Goal: Find specific page/section: Find specific page/section

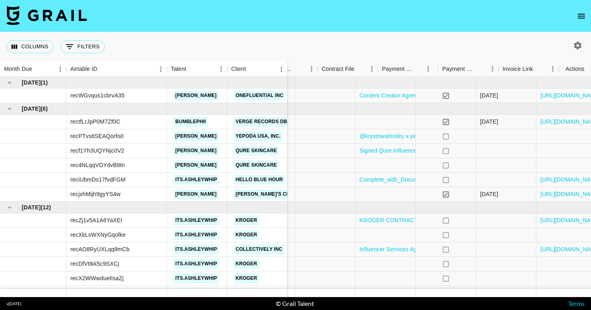
scroll to position [0, 744]
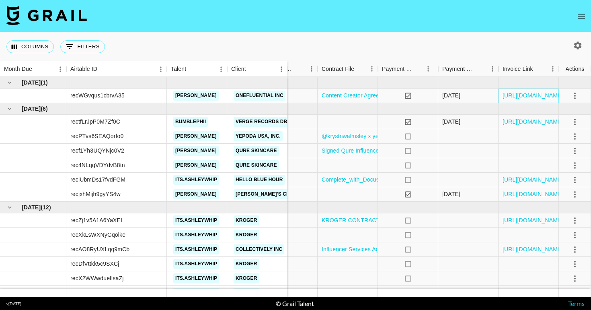
click at [532, 100] on div "[URL][DOMAIN_NAME]" at bounding box center [529, 95] width 60 height 14
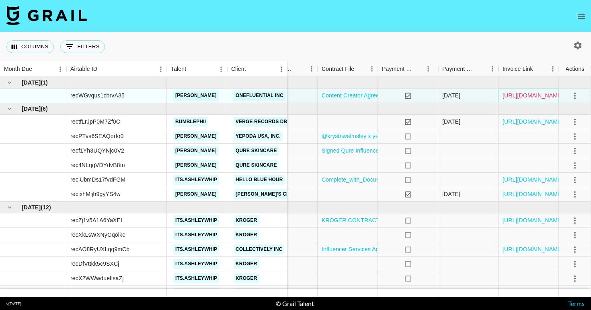
click at [531, 96] on link "[URL][DOMAIN_NAME]" at bounding box center [533, 95] width 61 height 8
click at [511, 123] on link "[URL][DOMAIN_NAME]" at bounding box center [533, 121] width 61 height 8
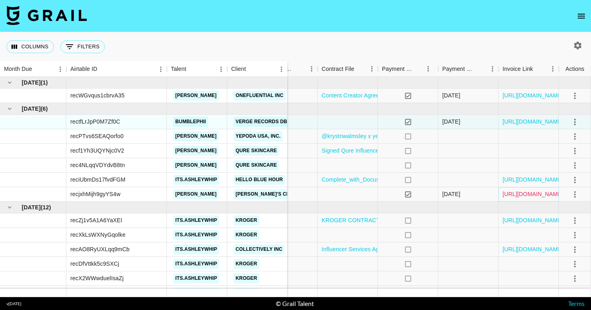
click at [538, 194] on link "[URL][DOMAIN_NAME]" at bounding box center [533, 194] width 61 height 8
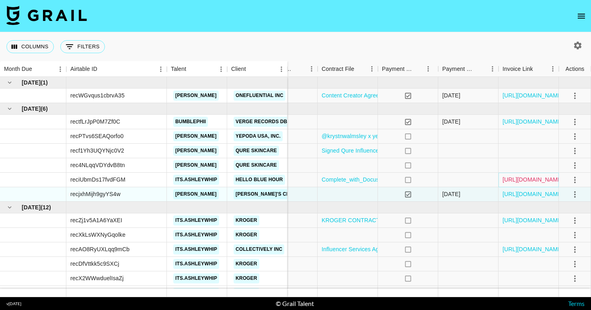
click at [511, 179] on link "[URL][DOMAIN_NAME]" at bounding box center [533, 179] width 61 height 8
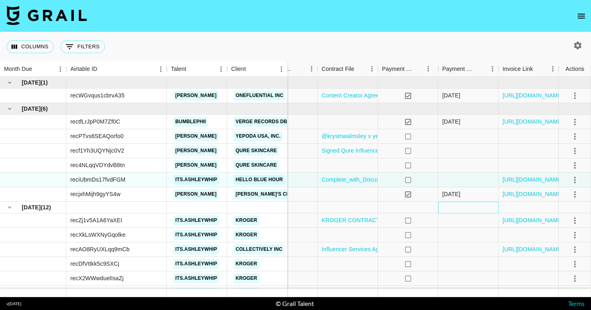
click at [462, 202] on div at bounding box center [468, 207] width 60 height 12
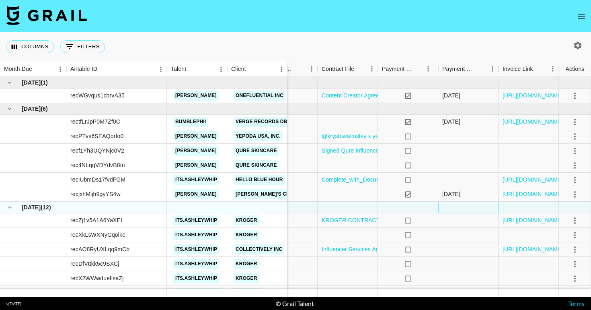
click at [462, 202] on div at bounding box center [468, 207] width 60 height 12
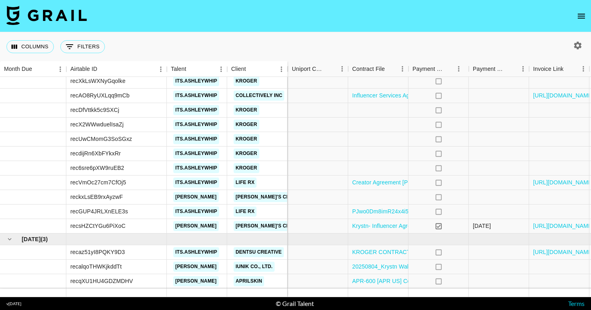
scroll to position [154, 744]
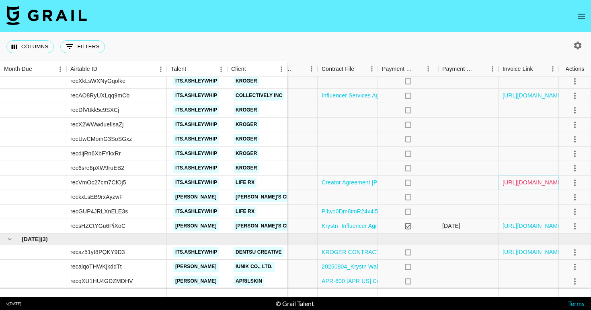
click at [528, 183] on link "[URL][DOMAIN_NAME]" at bounding box center [533, 182] width 61 height 8
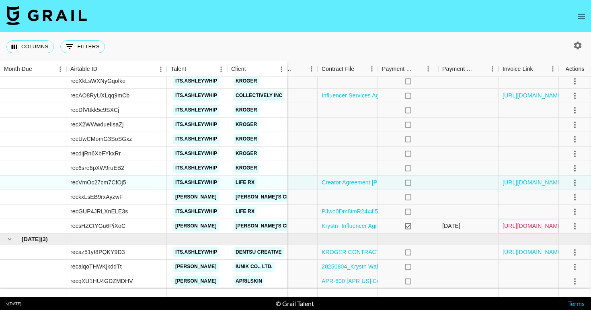
click at [527, 223] on link "[URL][DOMAIN_NAME]" at bounding box center [533, 226] width 61 height 8
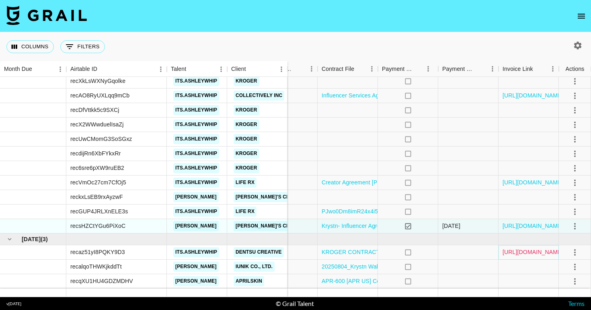
click at [519, 255] on link "[URL][DOMAIN_NAME]" at bounding box center [533, 252] width 61 height 8
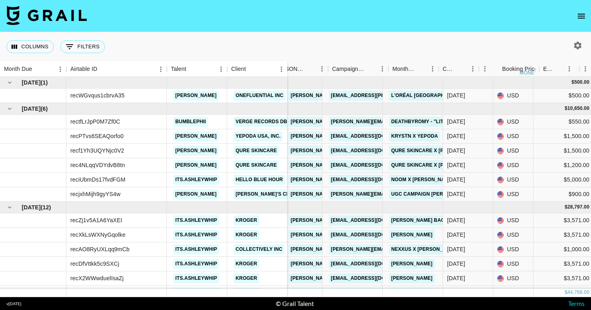
scroll to position [0, 0]
